Goal: Transaction & Acquisition: Book appointment/travel/reservation

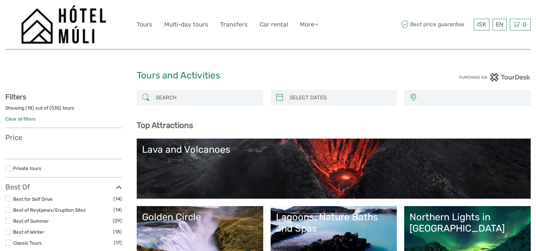
select select
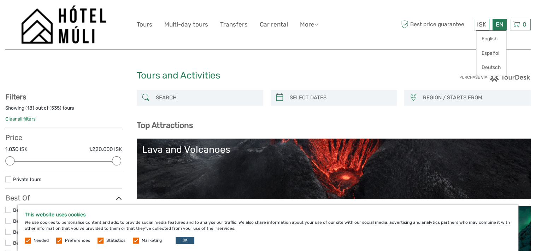
click at [500, 25] on div "EN English Español Deutsch" at bounding box center [499, 25] width 14 height 12
click at [495, 40] on link "English" at bounding box center [491, 38] width 30 height 13
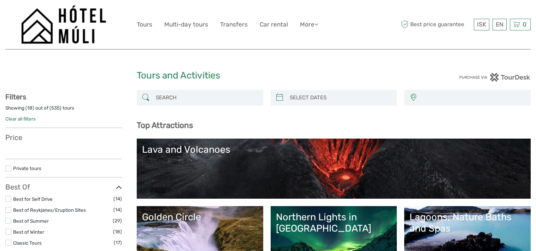
select select
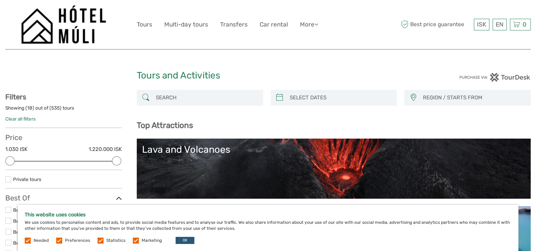
click at [351, 28] on div "ISK ISK € $ £ EN English Español Deutsch Tours Multi-day tours Transfers Car re…" at bounding box center [268, 24] width 263 height 38
drag, startPoint x: 391, startPoint y: 2, endPoint x: 359, endPoint y: 14, distance: 34.6
click at [359, 14] on div "ISK ISK € $ £ EN English Español Deutsch Tours Multi-day tours Transfers Car re…" at bounding box center [268, 24] width 263 height 38
drag, startPoint x: 471, startPoint y: 0, endPoint x: 376, endPoint y: 15, distance: 96.2
click at [376, 15] on div "ISK ISK € $ £ EN English Español Deutsch Tours Multi-day tours Transfers Car re…" at bounding box center [268, 24] width 263 height 38
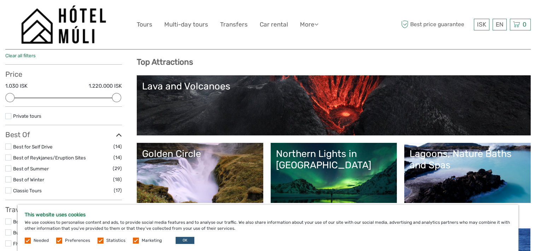
scroll to position [71, 0]
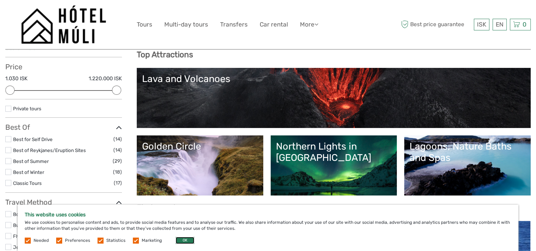
click at [187, 242] on button "OK" at bounding box center [185, 240] width 19 height 7
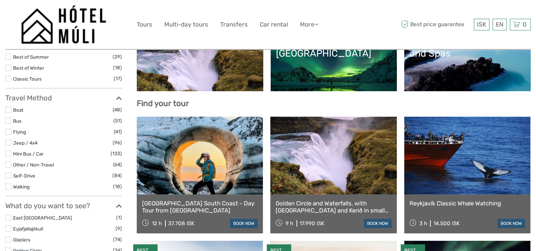
scroll to position [141, 0]
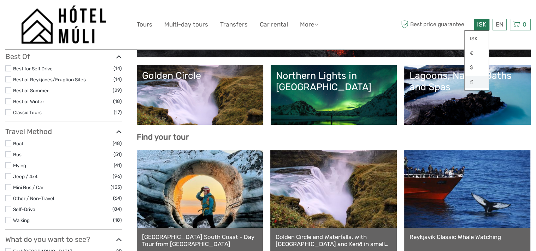
click at [471, 82] on link "£" at bounding box center [476, 82] width 24 height 13
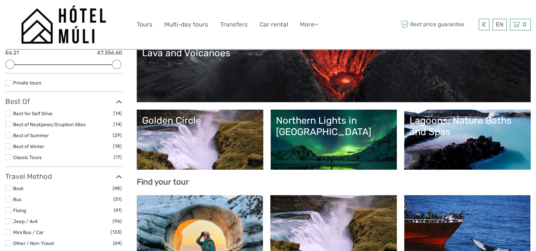
scroll to position [106, 0]
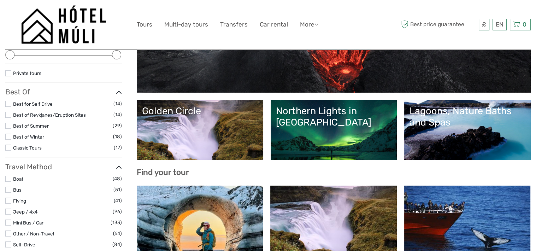
click at [353, 130] on link "Northern Lights in Iceland" at bounding box center [334, 129] width 116 height 49
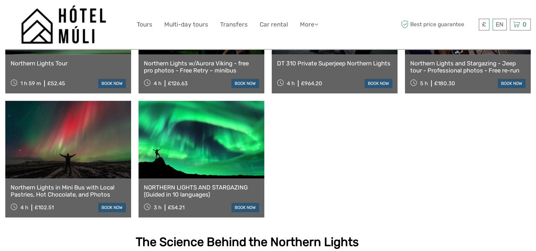
scroll to position [459, 0]
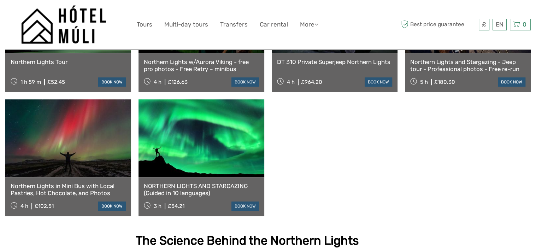
click at [220, 133] on link at bounding box center [201, 138] width 126 height 78
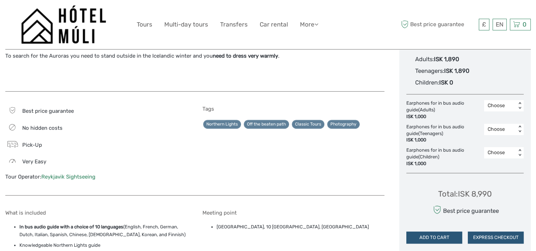
scroll to position [420, 0]
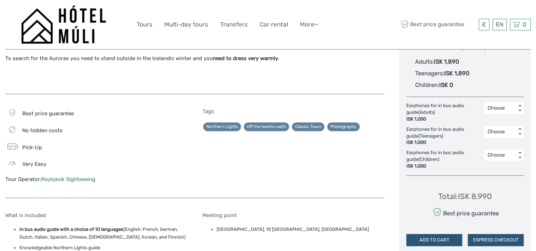
click at [68, 176] on link "Reykjavik Sightseeing" at bounding box center [68, 179] width 54 height 6
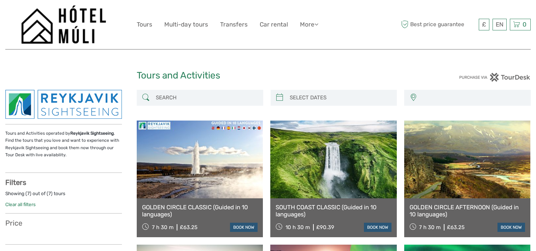
select select
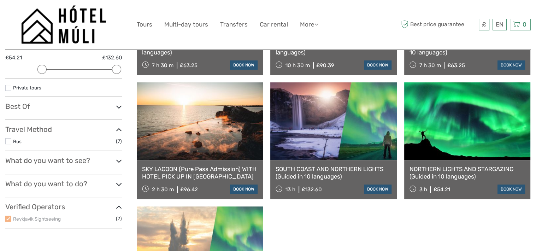
scroll to position [177, 0]
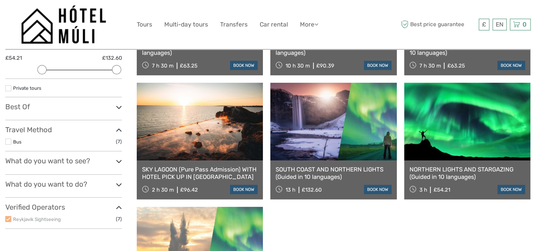
click at [8, 142] on label at bounding box center [8, 141] width 6 height 6
click at [0, 0] on input "checkbox" at bounding box center [0, 0] width 0 height 0
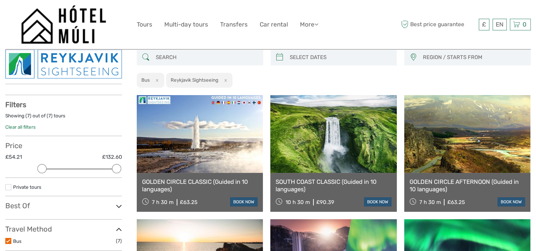
scroll to position [40, 0]
click at [189, 26] on link "Multi-day tours" at bounding box center [186, 24] width 44 height 10
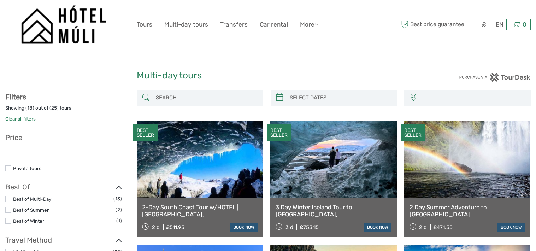
select select
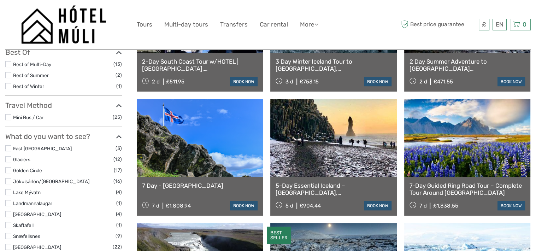
scroll to position [141, 0]
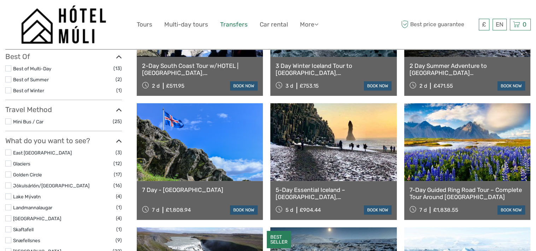
click at [231, 23] on link "Transfers" at bounding box center [234, 24] width 28 height 10
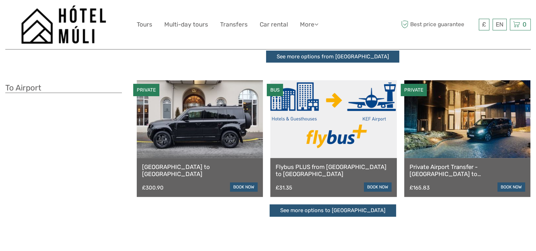
scroll to position [177, 0]
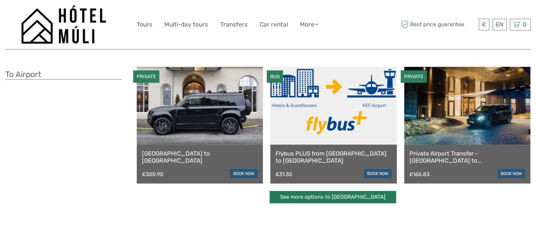
click at [352, 197] on link "See more options to [GEOGRAPHIC_DATA]" at bounding box center [332, 197] width 126 height 12
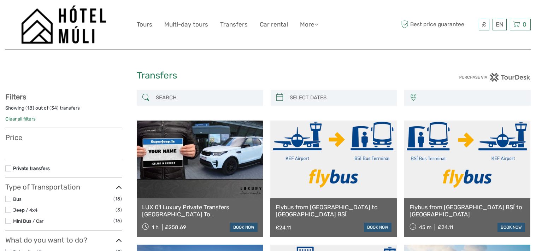
select select
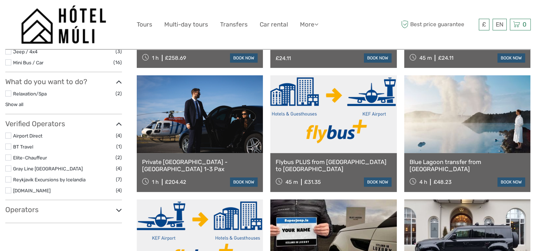
scroll to position [141, 0]
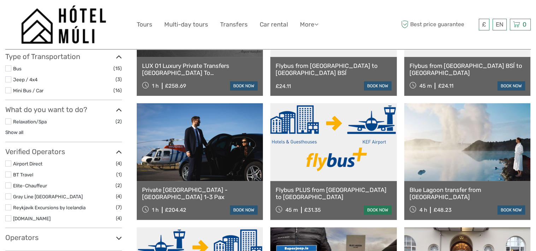
click at [381, 209] on link "book now" at bounding box center [378, 209] width 28 height 9
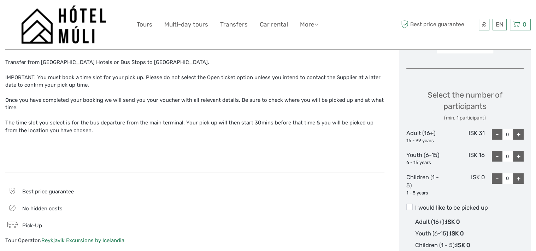
scroll to position [283, 0]
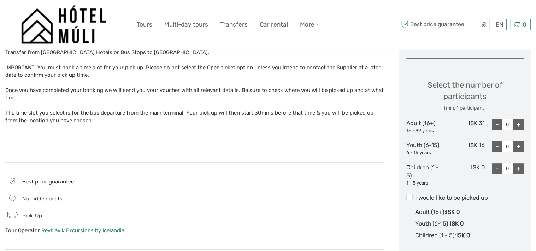
click at [517, 125] on div "+" at bounding box center [518, 124] width 11 height 11
type input "3"
click at [483, 24] on span "£" at bounding box center [484, 24] width 4 height 7
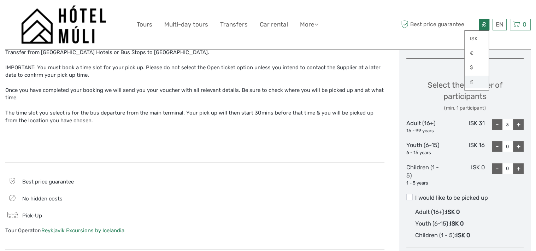
click at [473, 83] on link "£" at bounding box center [476, 82] width 24 height 13
